Goal: Task Accomplishment & Management: Use online tool/utility

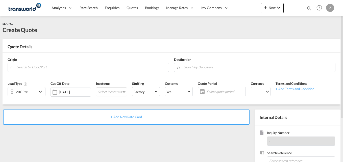
drag, startPoint x: 149, startPoint y: 94, endPoint x: 177, endPoint y: 170, distance: 81.0
drag, startPoint x: 177, startPoint y: 170, endPoint x: 152, endPoint y: 126, distance: 51.3
click at [152, 126] on div "+ Add New Rate Card" at bounding box center [128, 163] width 250 height 106
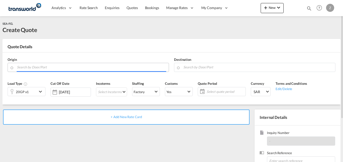
click at [37, 69] on input "Search by Door/Port" at bounding box center [91, 67] width 149 height 9
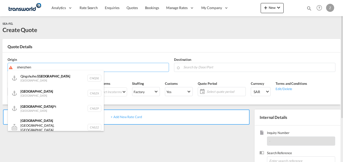
click at [45, 77] on div "Qingshuihe/ Shenzhen [GEOGRAPHIC_DATA] CNQSE" at bounding box center [56, 77] width 96 height 15
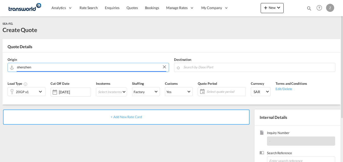
type input "Qingshuihe/[GEOGRAPHIC_DATA], CNQSE"
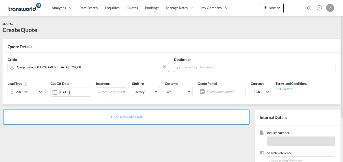
click at [201, 66] on input "Search by Door/Port" at bounding box center [257, 67] width 149 height 9
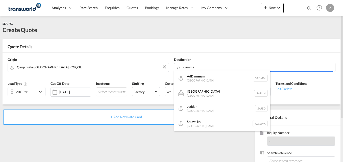
type input "m"
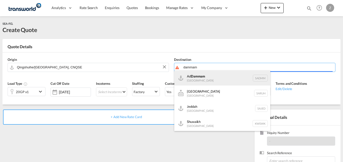
click at [218, 80] on div "Ad Dammam [GEOGRAPHIC_DATA] [GEOGRAPHIC_DATA]" at bounding box center [222, 77] width 96 height 15
type input "Ad Dammam, SADMM"
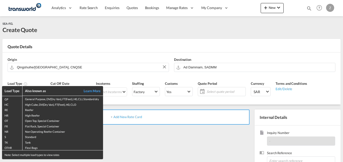
click at [28, 94] on th "Also known as Learn More" at bounding box center [62, 91] width 81 height 10
click at [115, 73] on div "Load Type Also known as Learn More GP General Purpose, DV(Dry Van), FT(Feet), H…" at bounding box center [171, 81] width 343 height 162
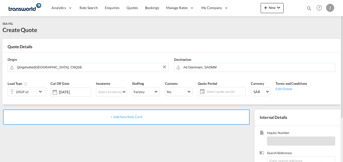
click at [29, 92] on div "20GP x1" at bounding box center [22, 91] width 29 height 9
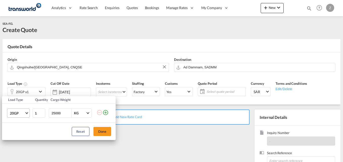
click at [24, 114] on span "20GP" at bounding box center [17, 113] width 15 height 5
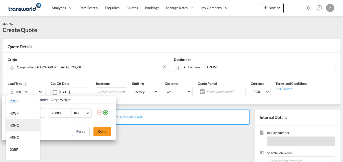
click at [16, 125] on div "40HC" at bounding box center [14, 125] width 9 height 5
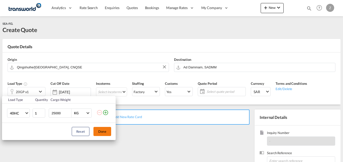
click at [103, 129] on button "Done" at bounding box center [102, 131] width 18 height 9
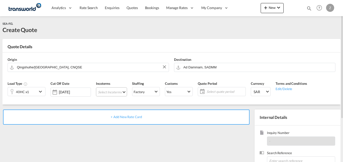
click at [112, 89] on md-select "Select Incoterms EXW - import Ex Works DAP - export Delivered at Place FAS - im…" at bounding box center [111, 91] width 31 height 9
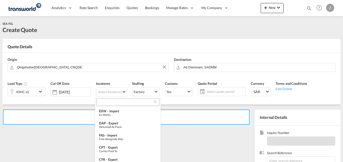
click at [111, 102] on input "search" at bounding box center [126, 102] width 56 height 5
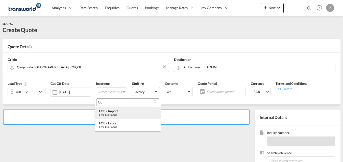
type input "fob"
click at [112, 115] on div "Free on Board" at bounding box center [128, 114] width 58 height 3
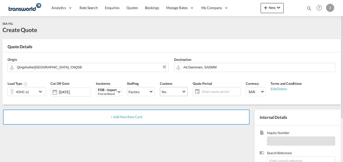
click at [169, 91] on span "Yes" at bounding box center [171, 92] width 20 height 5
click at [167, 105] on md-option "No" at bounding box center [172, 104] width 35 height 12
click at [170, 90] on span "Yes" at bounding box center [171, 92] width 20 height 5
click at [168, 101] on md-option "No" at bounding box center [172, 104] width 35 height 12
click at [209, 87] on div "Select quote period Select quote period September January February March April …" at bounding box center [217, 91] width 48 height 9
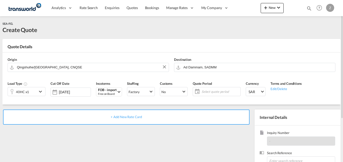
click at [210, 94] on span "Select quote period" at bounding box center [220, 91] width 40 height 7
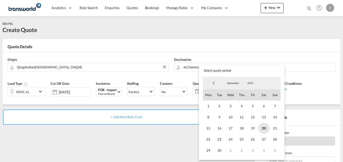
click at [261, 126] on span "20" at bounding box center [263, 128] width 11 height 11
click at [219, 151] on span "30" at bounding box center [219, 150] width 11 height 11
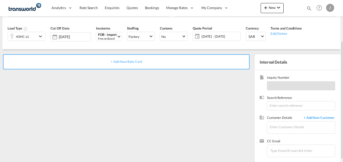
scroll to position [56, 0]
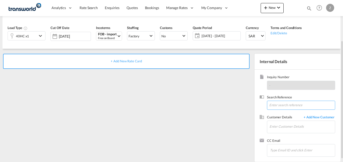
click at [284, 109] on input at bounding box center [301, 105] width 68 height 9
paste input "TW1809593"
click at [284, 109] on input "TW1809593" at bounding box center [301, 105] width 68 height 9
type input "TW1809593"
click at [278, 129] on input "Enter Customer Details" at bounding box center [302, 126] width 65 height 11
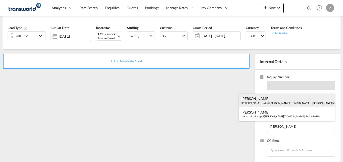
click at [274, 105] on div "[PERSON_NAME] [PERSON_NAME].Kadri@ [PERSON_NAME] [DOMAIN_NAME] | [PERSON_NAME] …" at bounding box center [287, 101] width 96 height 14
type input "[PERSON_NAME] GROUP, [PERSON_NAME], [PERSON_NAME][EMAIL_ADDRESS][DOMAIN_NAME]"
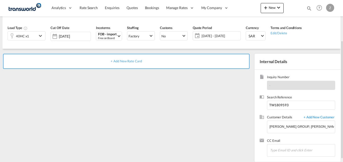
click at [114, 67] on div "+ Add New Rate Card" at bounding box center [126, 61] width 247 height 15
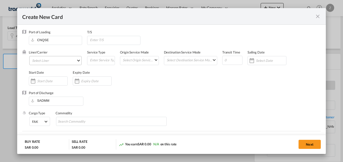
type input "Basic Ocean Freight"
select select "per equipment"
click at [64, 62] on md-select "Select Liner 2HM LOGISTICS D.O.O 2HM LOGISTICS D.O.O. / TWKS-KOPER 3P LOGISTICS…" at bounding box center [55, 60] width 52 height 9
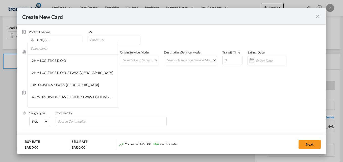
click at [51, 50] on input "search" at bounding box center [75, 48] width 88 height 12
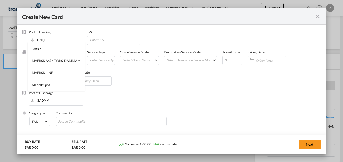
type input "maersk"
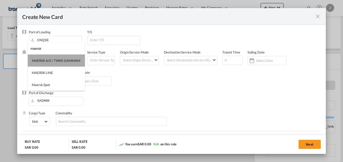
click at [53, 64] on md-option "MAERSK A/S / TWKS-DAMMAM" at bounding box center [56, 61] width 57 height 12
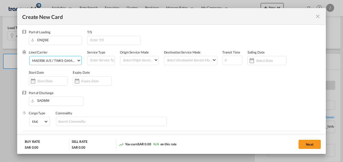
click at [53, 64] on md-select-value "MAERSK A/S / TWKS-DAMMAM" at bounding box center [57, 60] width 50 height 8
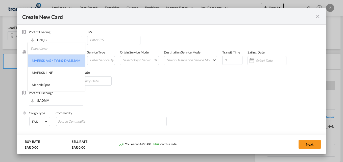
click at [53, 64] on md-option "MAERSK A/S / TWKS-DAMMAM" at bounding box center [56, 61] width 57 height 12
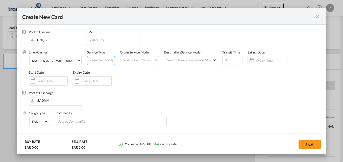
click at [98, 62] on input "Create New Card ..." at bounding box center [101, 60] width 25 height 8
type input "FCL-SEA"
click at [126, 61] on md-select "Select Origin Service Mode SD [GEOGRAPHIC_DATA]" at bounding box center [140, 59] width 36 height 7
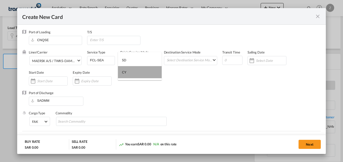
click at [129, 73] on md-option "CY" at bounding box center [140, 72] width 44 height 12
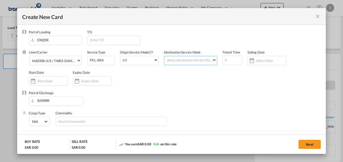
click at [188, 58] on md-select "Select Destination Service Mode SD [GEOGRAPHIC_DATA]" at bounding box center [191, 59] width 51 height 7
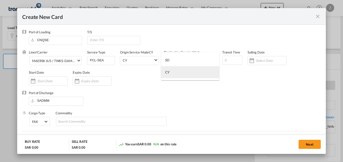
click at [176, 74] on md-option "CY" at bounding box center [190, 72] width 58 height 12
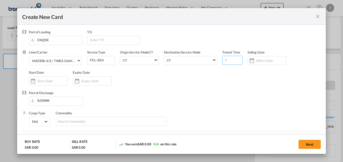
click at [232, 62] on input "Create New Card ..." at bounding box center [232, 60] width 20 height 9
type input "25"
click at [57, 78] on div "Create New Card ..." at bounding box center [48, 81] width 39 height 9
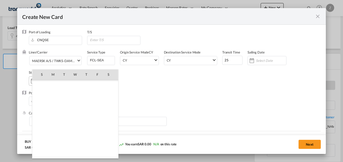
scroll to position [117025, 0]
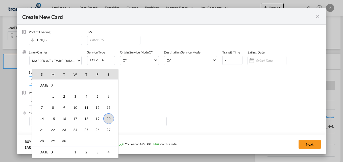
click at [110, 120] on span "20" at bounding box center [108, 118] width 11 height 11
type input "[DATE]"
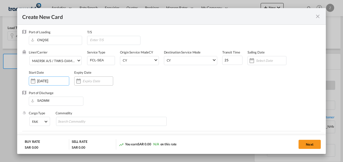
click at [92, 78] on div "Create New Card ..." at bounding box center [93, 81] width 39 height 9
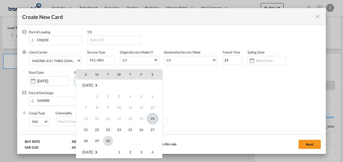
click at [106, 141] on span "30" at bounding box center [108, 141] width 10 height 10
type input "[DATE]"
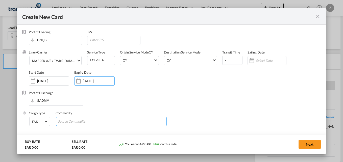
click at [77, 122] on input "Search Commodity" at bounding box center [81, 122] width 46 height 8
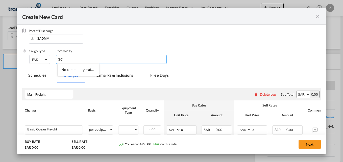
scroll to position [109, 0]
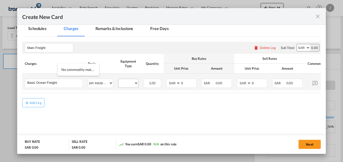
type input "GC"
click at [128, 84] on select "40HC" at bounding box center [128, 83] width 20 height 7
select select "40HC"
click at [118, 80] on select "40HC" at bounding box center [128, 83] width 20 height 7
click at [174, 79] on md-input-container "AED AFN ALL AMD ANG AOA ARS AUD AWG AZN BAM BBD BDT BGN BHD BIF BMD BND BOB BRL…" at bounding box center [181, 83] width 30 height 9
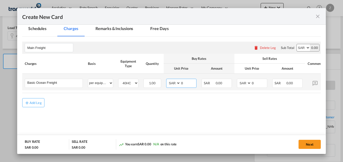
click at [173, 81] on select "AED AFN ALL AMD ANG AOA ARS AUD AWG AZN BAM BBD BDT BGN BHD BIF BMD BND BOB BRL…" at bounding box center [173, 83] width 13 height 7
select select "string:USD"
click at [167, 80] on select "AED AFN ALL AMD ANG AOA ARS AUD AWG AZN BAM BBD BDT BGN BHD BIF BMD BND BOB BRL…" at bounding box center [173, 83] width 13 height 7
click at [188, 85] on input "0" at bounding box center [189, 83] width 16 height 8
type input "575"
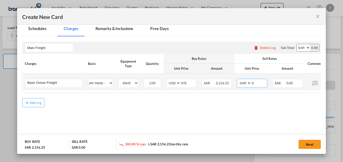
click at [242, 83] on select "AED AFN ALL AMD ANG AOA ARS AUD AWG AZN BAM BBD BDT BGN BHD BIF BMD BND BOB BRL…" at bounding box center [244, 83] width 13 height 7
select select "string:USD"
click at [238, 80] on select "AED AFN ALL AMD ANG AOA ARS AUD AWG AZN BAM BBD BDT BGN BHD BIF BMD BND BOB BRL…" at bounding box center [244, 83] width 13 height 7
click at [259, 82] on input "0" at bounding box center [259, 83] width 16 height 8
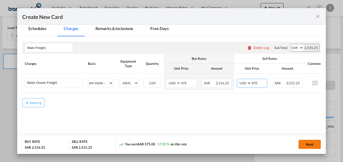
type input "675"
click at [305, 142] on button "Next" at bounding box center [310, 144] width 22 height 9
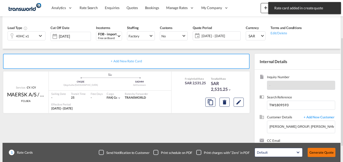
click at [317, 154] on button "Generate Quote" at bounding box center [322, 152] width 28 height 9
